Goal: Task Accomplishment & Management: Complete application form

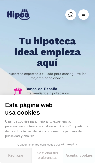
click at [19, 163] on button "Rechazar" at bounding box center [16, 155] width 32 height 15
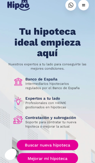
scroll to position [11, 0]
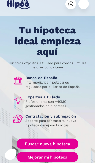
click at [65, 159] on link "Mejorar mi hipoteca" at bounding box center [47, 157] width 61 height 11
